Goal: Task Accomplishment & Management: Complete application form

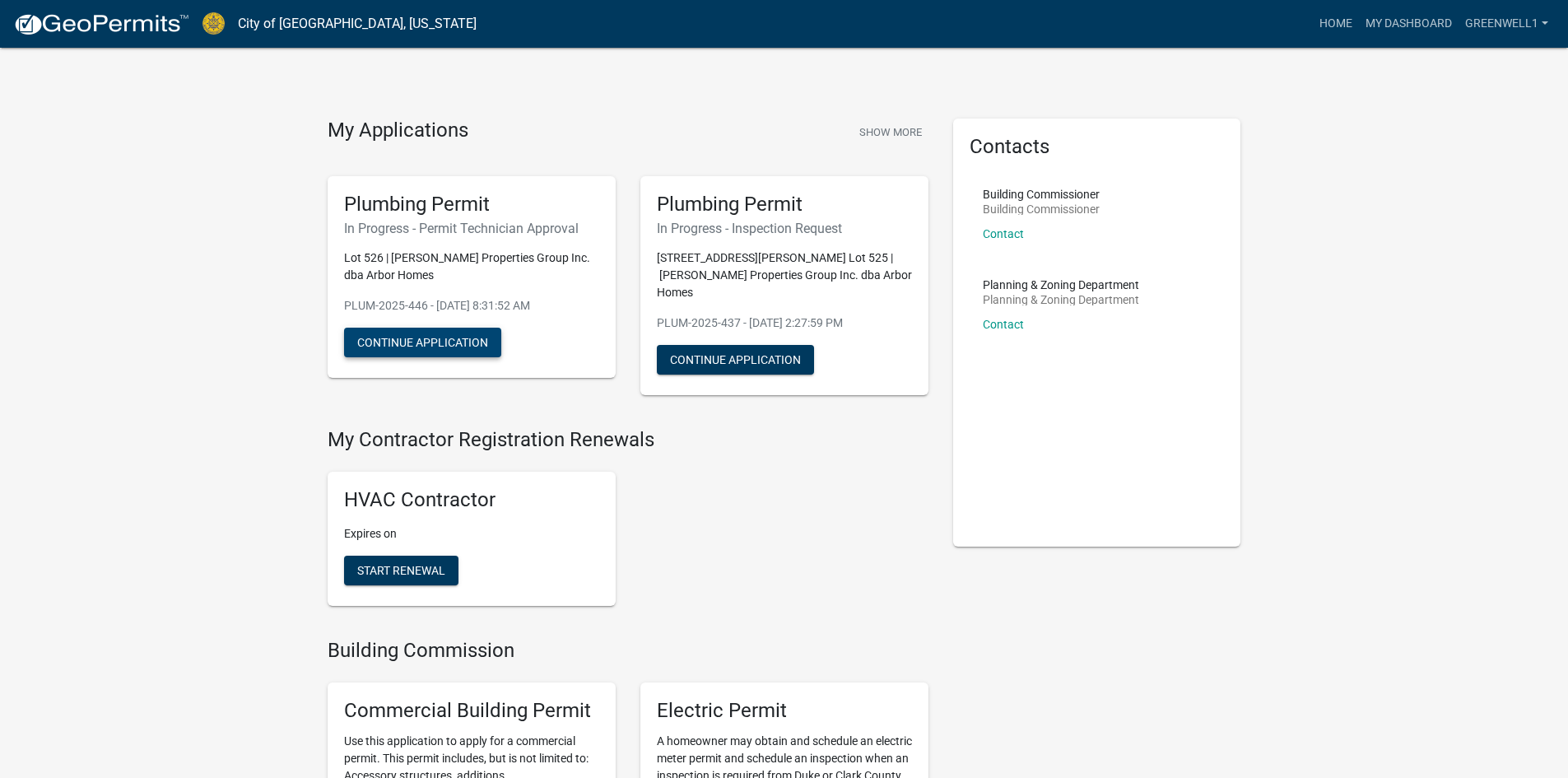
click at [456, 349] on button "Continue Application" at bounding box center [422, 342] width 157 height 30
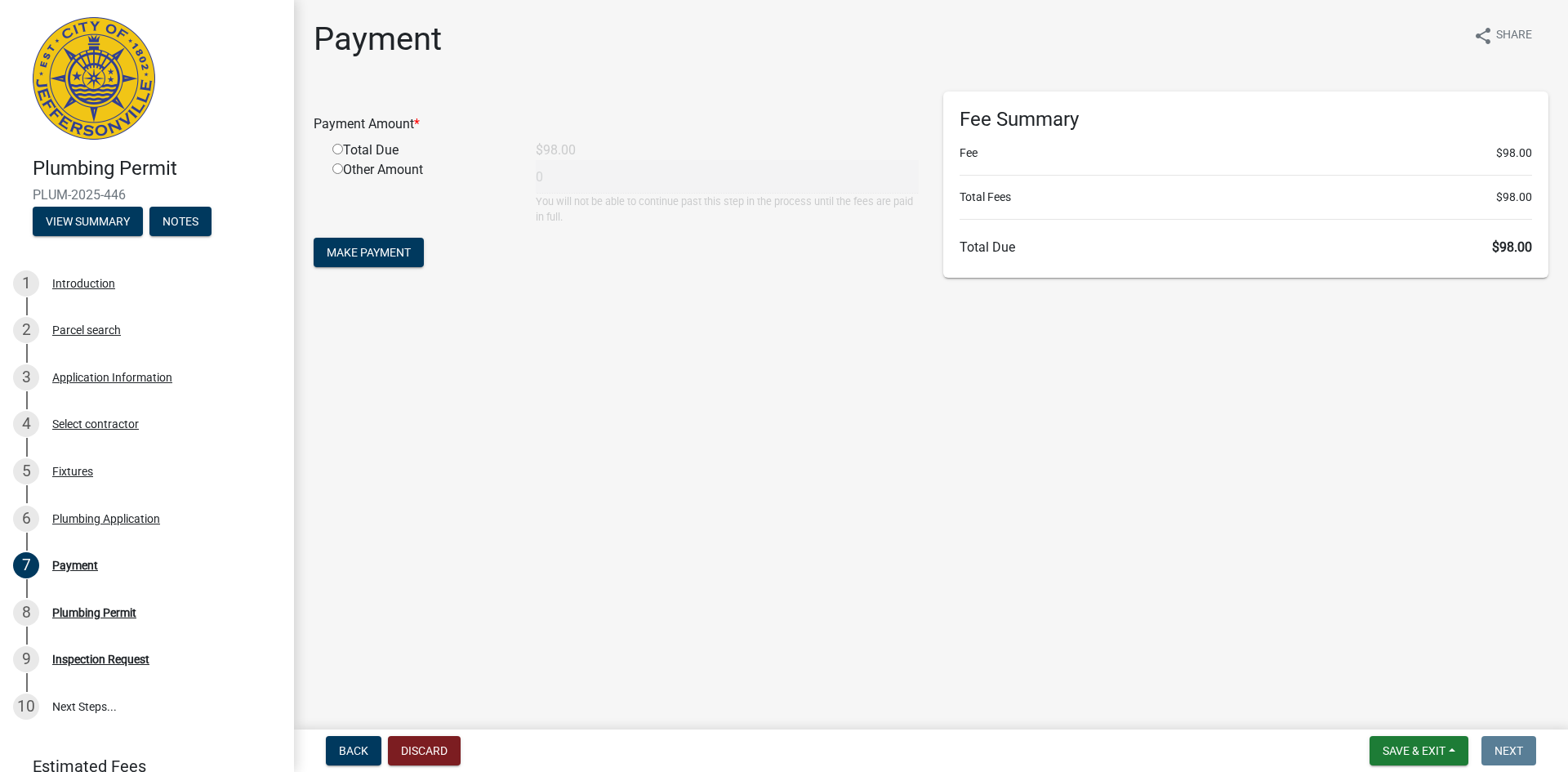
click at [342, 152] on input "radio" at bounding box center [338, 149] width 10 height 11
radio input "true"
type input "98"
click at [384, 263] on button "Make Payment" at bounding box center [368, 253] width 110 height 30
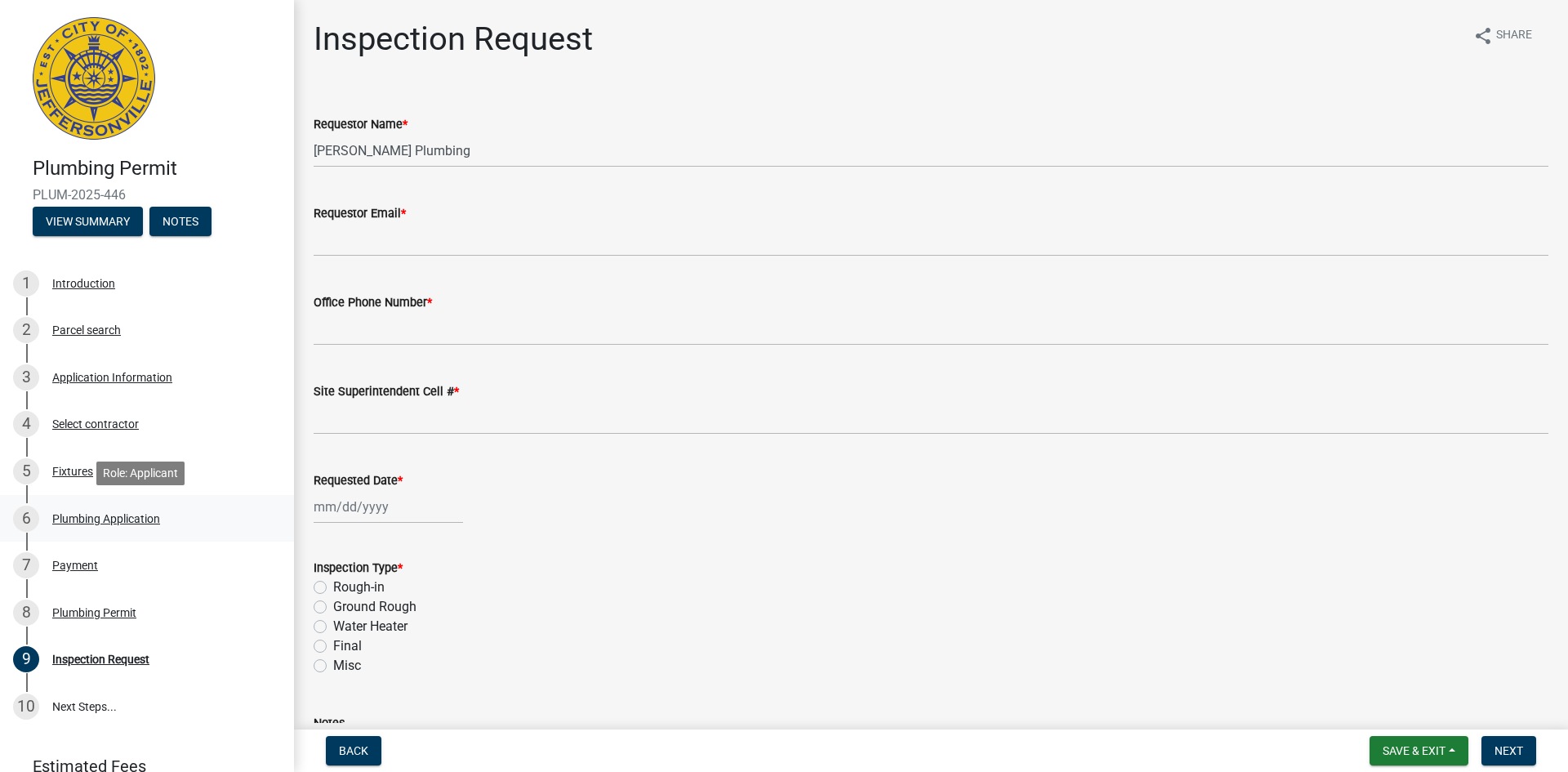
click at [88, 519] on div "Plumbing Application" at bounding box center [106, 518] width 108 height 11
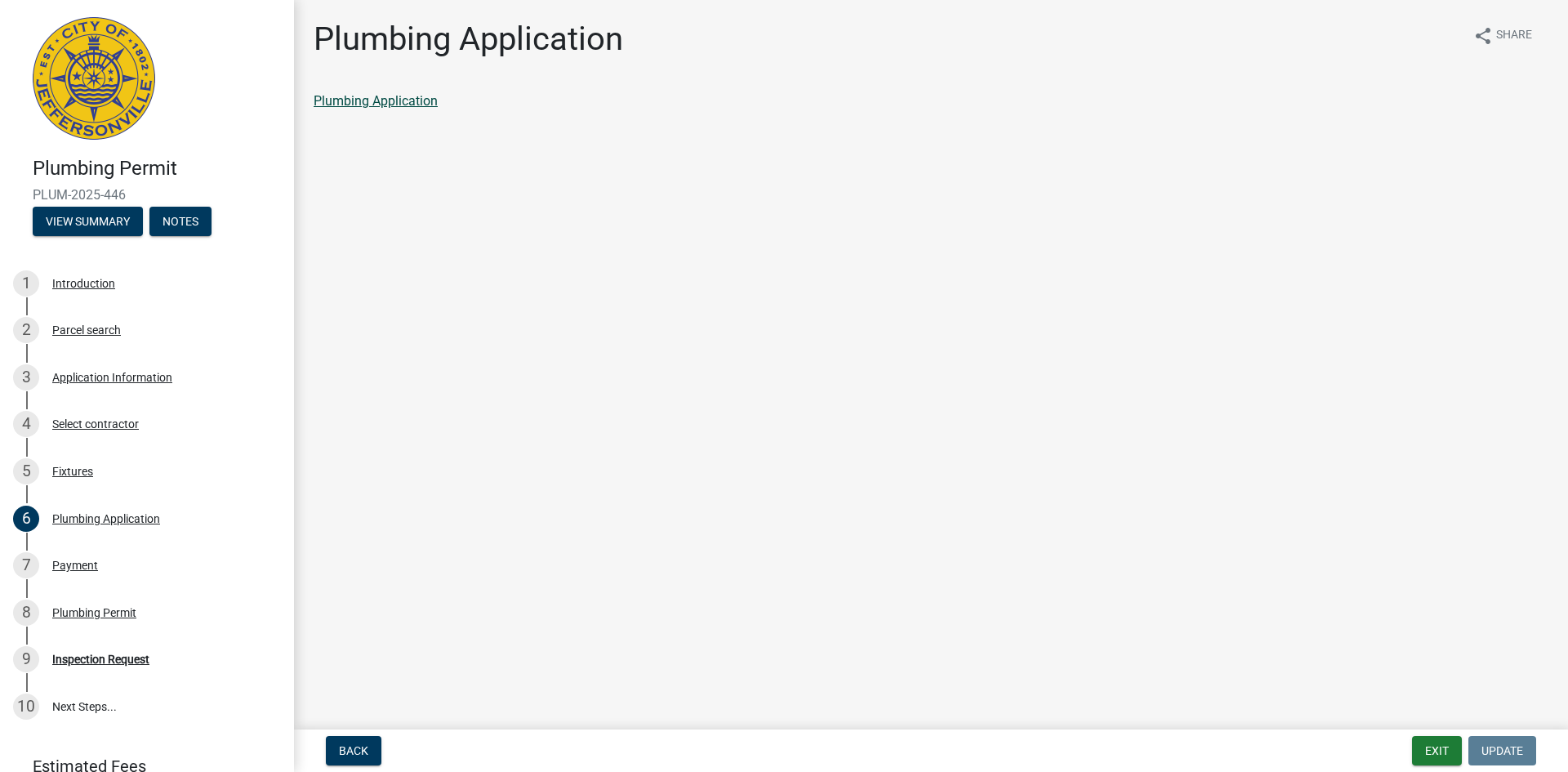
click at [408, 106] on link "Plumbing Application" at bounding box center [375, 101] width 124 height 16
